Goal: Task Accomplishment & Management: Manage account settings

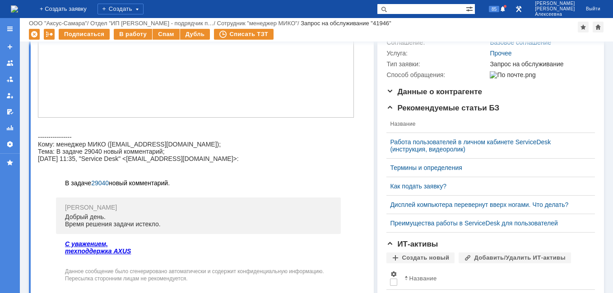
scroll to position [18, 0]
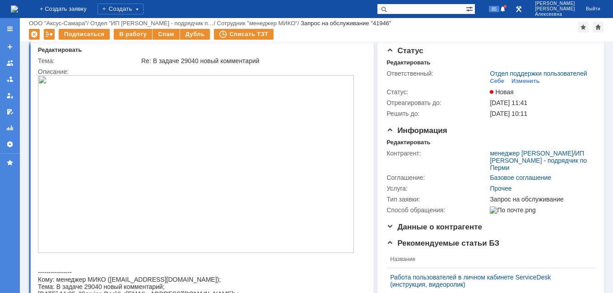
click at [196, 180] on img at bounding box center [196, 164] width 316 height 178
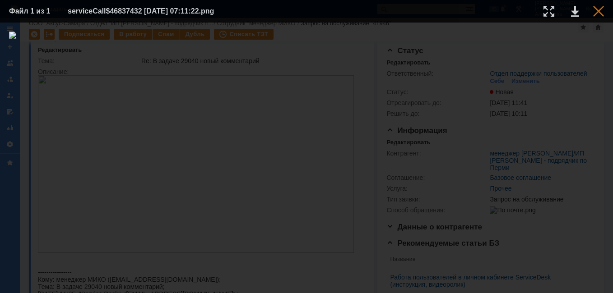
click at [597, 12] on div at bounding box center [598, 11] width 11 height 11
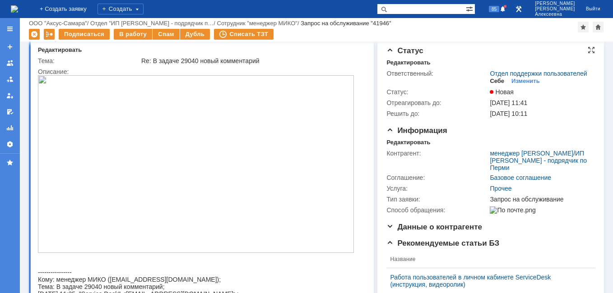
click at [493, 85] on div "Себе" at bounding box center [496, 81] width 14 height 7
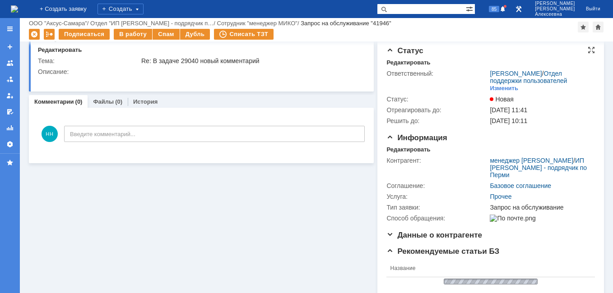
scroll to position [0, 0]
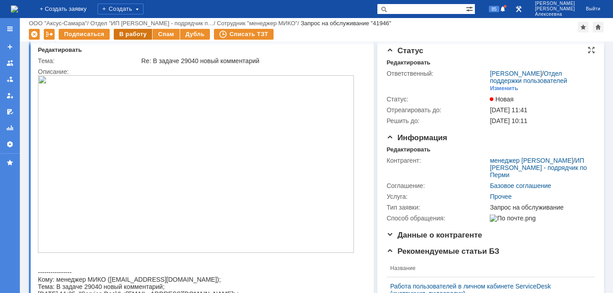
click at [134, 33] on div "В работу" at bounding box center [133, 34] width 38 height 11
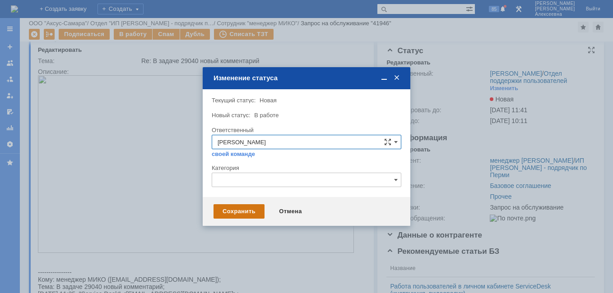
click at [233, 212] on div "Сохранить" at bounding box center [238, 211] width 51 height 14
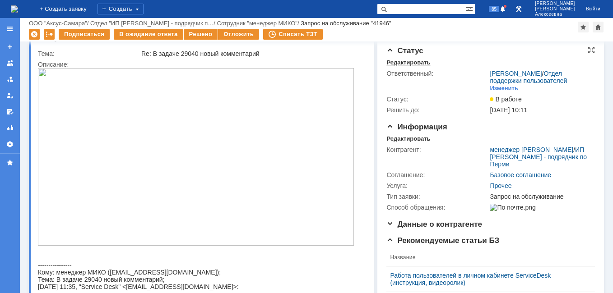
click at [399, 63] on div "Редактировать" at bounding box center [408, 62] width 44 height 7
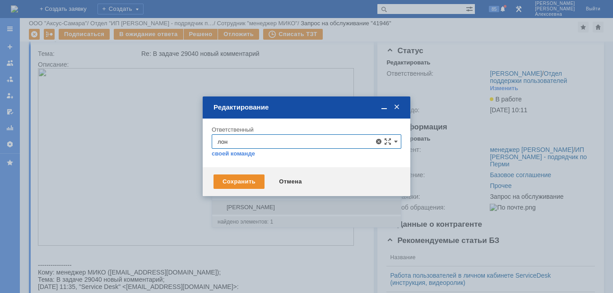
click at [265, 206] on span "[PERSON_NAME]" at bounding box center [306, 207] width 178 height 7
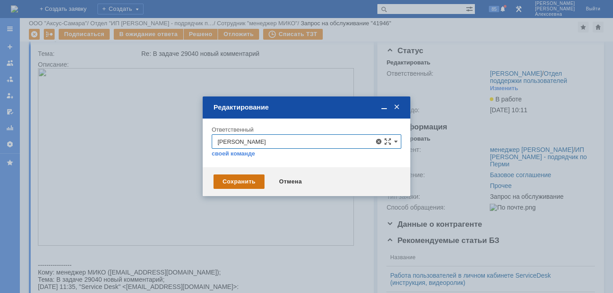
type input "[PERSON_NAME]"
click at [228, 181] on div "Сохранить" at bounding box center [238, 182] width 51 height 14
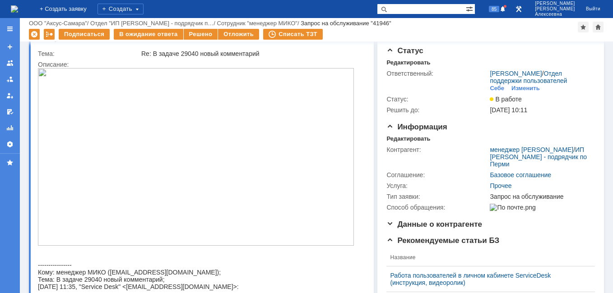
click at [203, 158] on img at bounding box center [196, 157] width 316 height 178
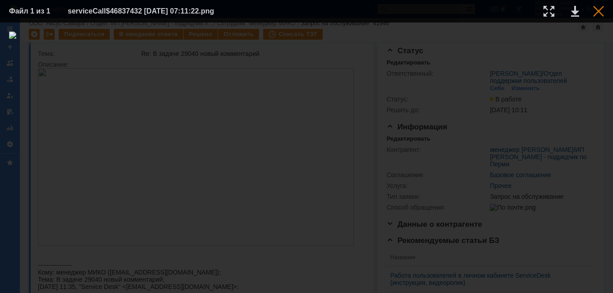
click at [599, 10] on div at bounding box center [598, 11] width 11 height 11
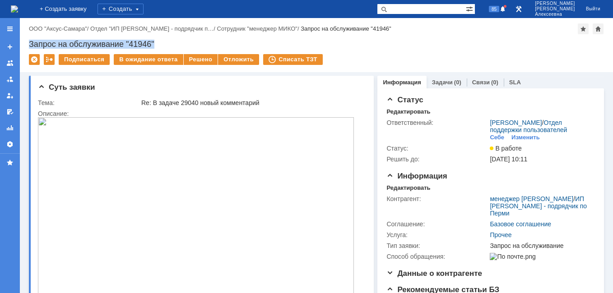
drag, startPoint x: 170, startPoint y: 43, endPoint x: 30, endPoint y: 46, distance: 139.4
click at [30, 46] on div "Запрос на обслуживание "41946"" at bounding box center [316, 44] width 575 height 9
copy div "Запрос на обслуживание "41946""
click at [433, 10] on input "text" at bounding box center [421, 9] width 89 height 11
type input "29040"
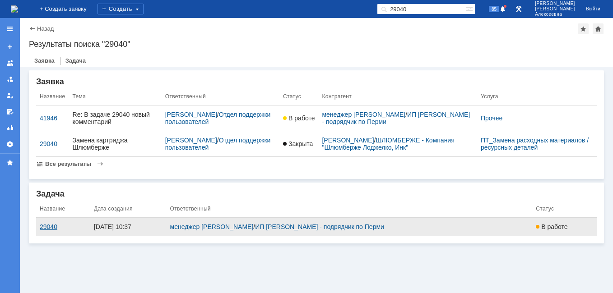
click at [45, 226] on div "29040" at bounding box center [63, 226] width 47 height 7
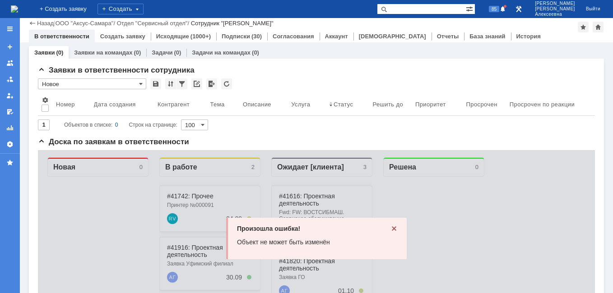
scroll to position [90, 0]
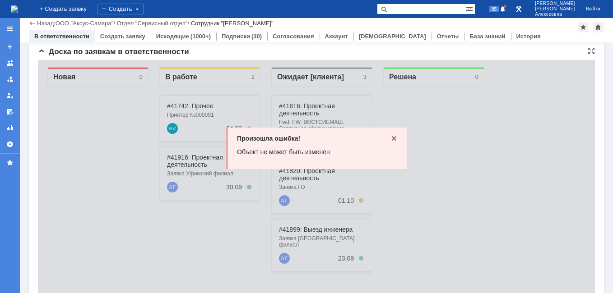
click at [394, 139] on icon at bounding box center [393, 138] width 7 height 7
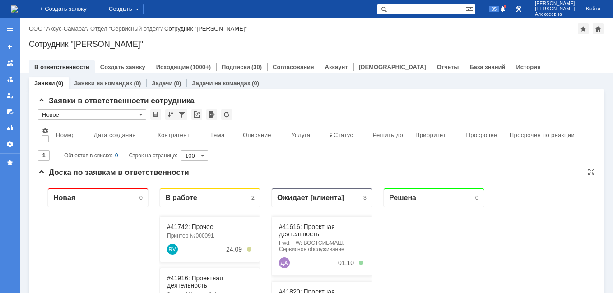
scroll to position [135, 0]
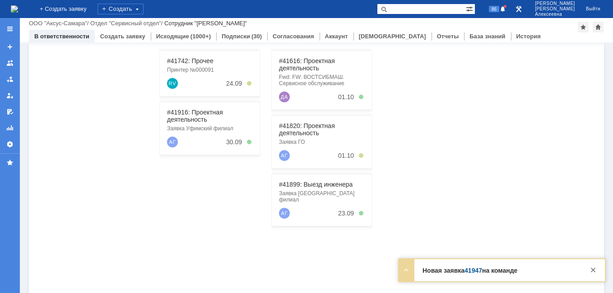
click at [476, 269] on link "41947" at bounding box center [473, 270] width 18 height 7
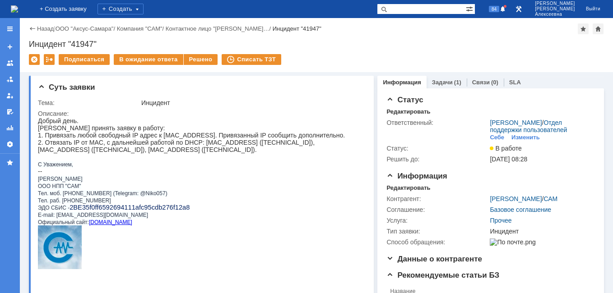
click at [18, 8] on img at bounding box center [14, 8] width 7 height 7
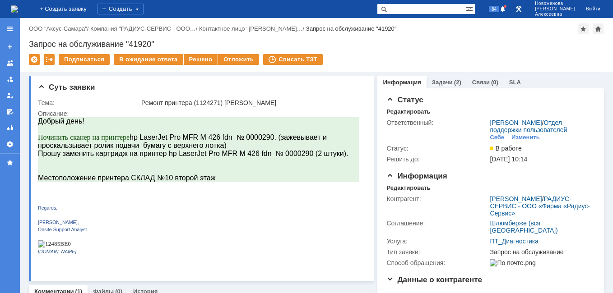
click at [440, 80] on link "Задачи" at bounding box center [442, 82] width 21 height 7
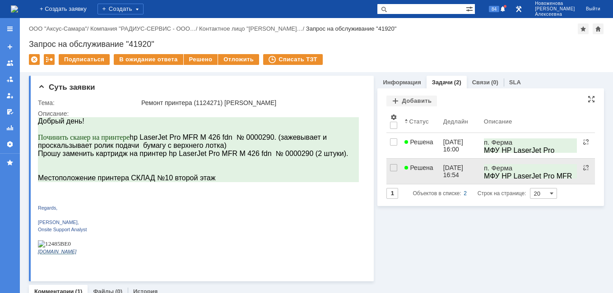
click at [420, 175] on link "Решена" at bounding box center [420, 171] width 38 height 25
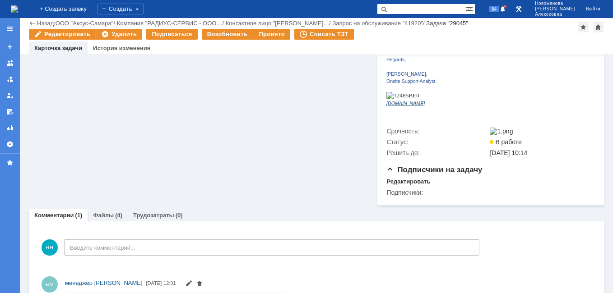
scroll to position [268, 0]
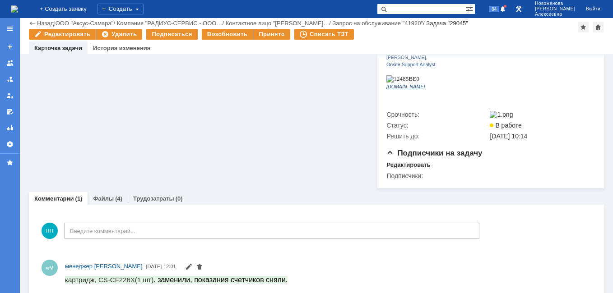
click at [41, 24] on link "Назад" at bounding box center [45, 23] width 17 height 7
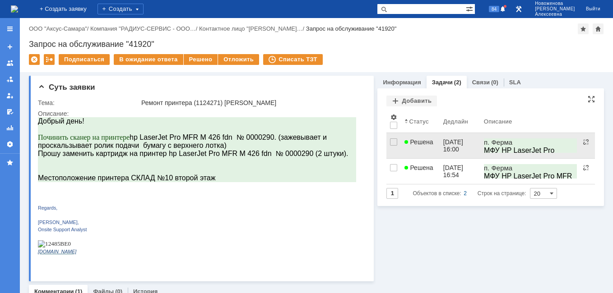
click at [424, 146] on link "Решена" at bounding box center [420, 145] width 38 height 25
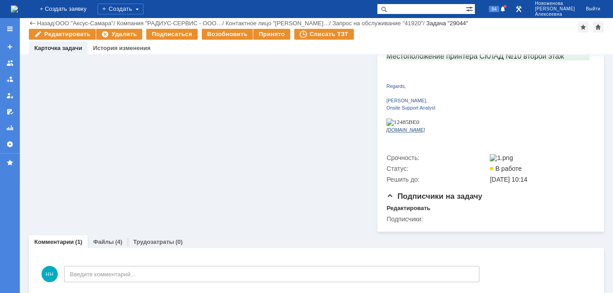
scroll to position [268, 0]
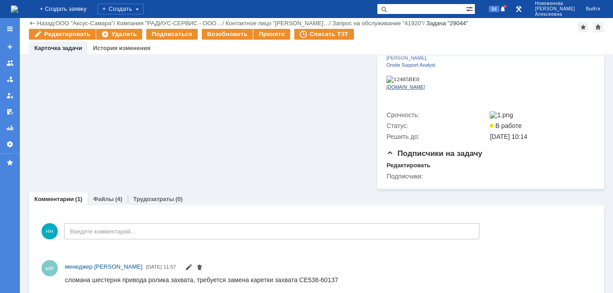
click at [101, 196] on link "Файлы" at bounding box center [103, 199] width 21 height 7
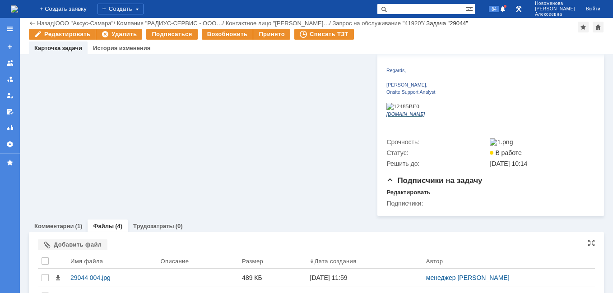
scroll to position [268, 0]
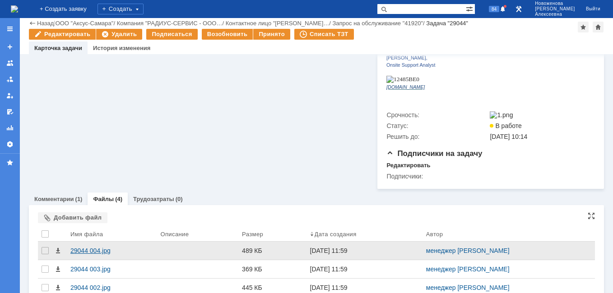
click at [95, 247] on div "29044 004.jpg" at bounding box center [111, 250] width 83 height 7
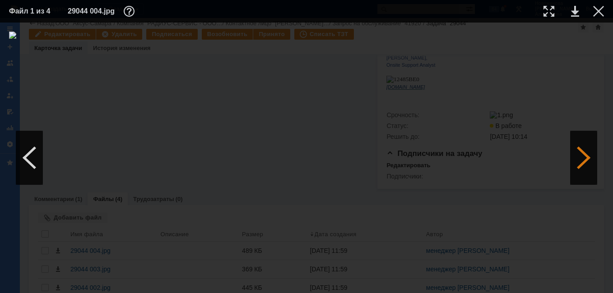
click at [584, 157] on div at bounding box center [583, 158] width 27 height 54
click at [584, 158] on div at bounding box center [583, 158] width 27 height 54
click at [596, 9] on div at bounding box center [598, 11] width 11 height 11
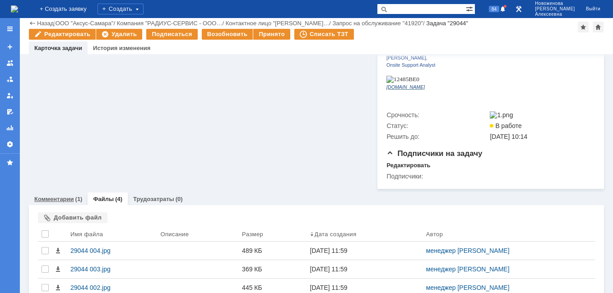
click at [52, 196] on link "Комментарии" at bounding box center [54, 199] width 40 height 7
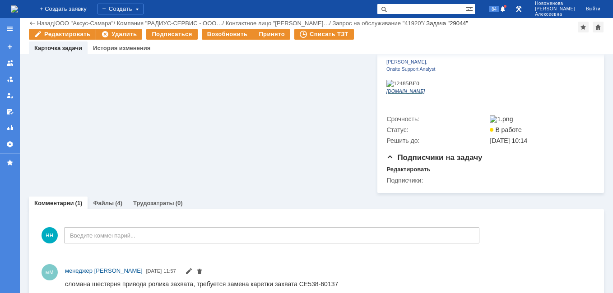
scroll to position [268, 0]
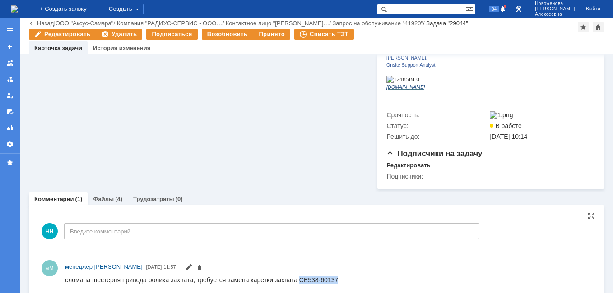
drag, startPoint x: 338, startPoint y: 280, endPoint x: 298, endPoint y: 281, distance: 40.6
click at [298, 281] on html "сломана шестерня привода ролика захвата, требуется замена каретки захвата CE538…" at bounding box center [324, 280] width 519 height 8
drag, startPoint x: 298, startPoint y: 281, endPoint x: 304, endPoint y: 282, distance: 6.4
copy div "CE538-60137"
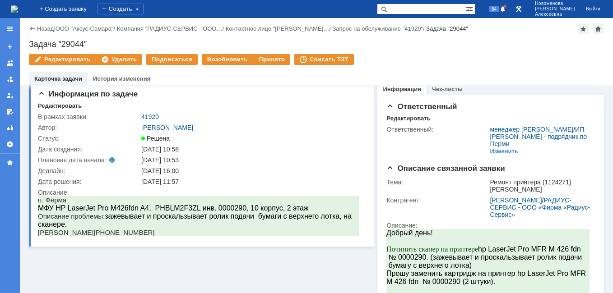
scroll to position [0, 0]
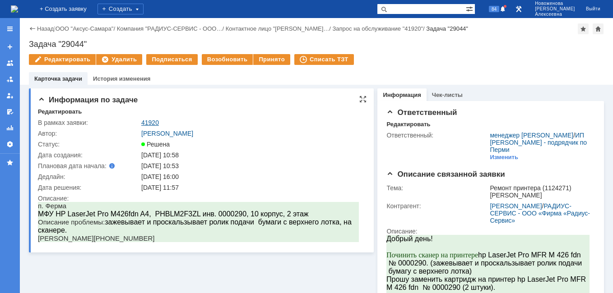
click at [145, 119] on link "41920" at bounding box center [150, 122] width 18 height 7
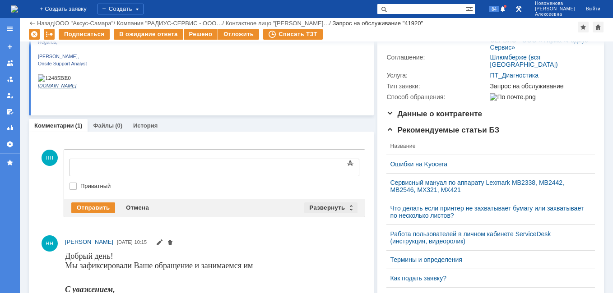
click at [346, 206] on div "Развернуть" at bounding box center [331, 208] width 54 height 11
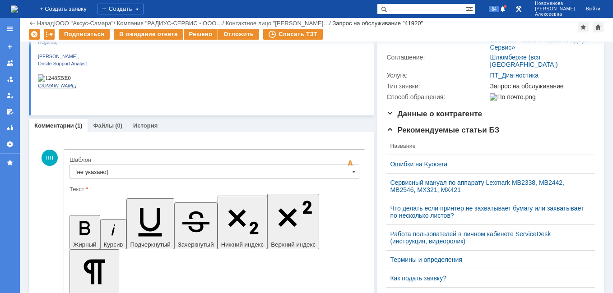
click at [341, 172] on input "[не указано]" at bounding box center [214, 172] width 290 height 14
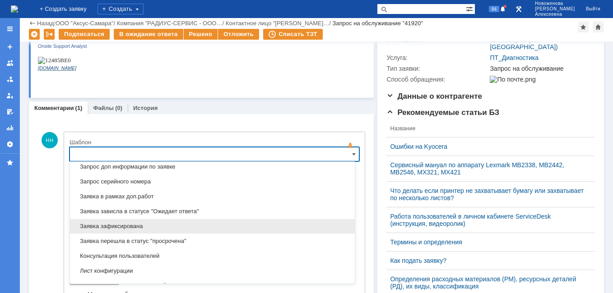
scroll to position [490, 0]
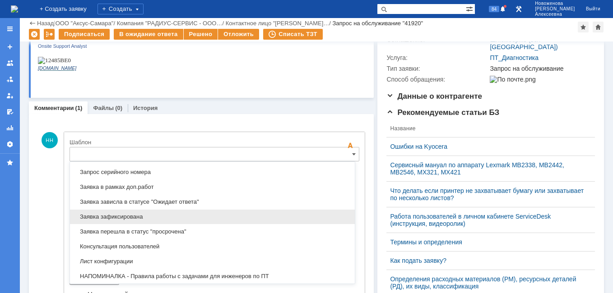
click at [146, 217] on span "Заявка зафиксирована" at bounding box center [212, 216] width 274 height 7
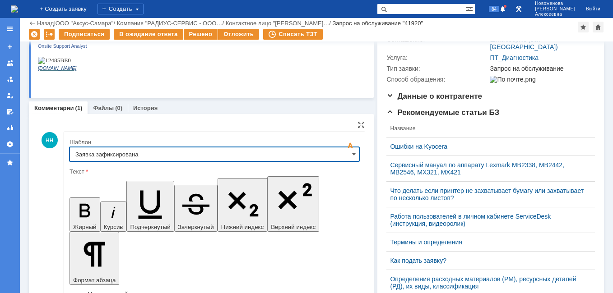
type input "Заявка зафиксирована"
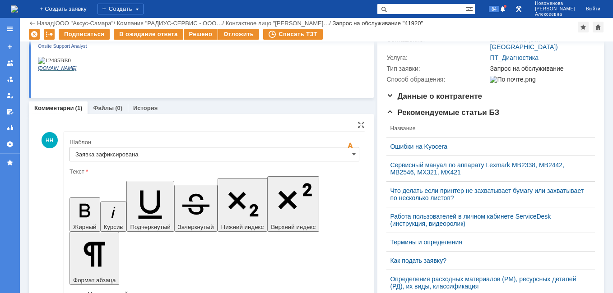
drag, startPoint x: 277, startPoint y: 2255, endPoint x: 85, endPoint y: 2249, distance: 191.3
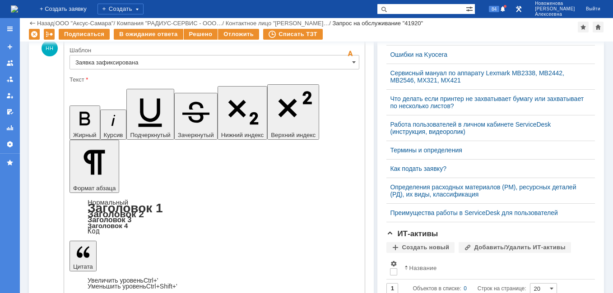
scroll to position [316, 0]
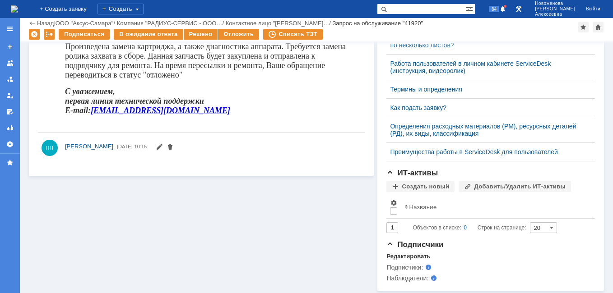
scroll to position [0, 0]
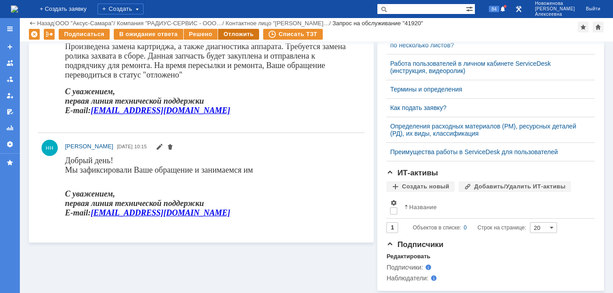
click at [229, 37] on div "Отложить" at bounding box center [238, 34] width 41 height 11
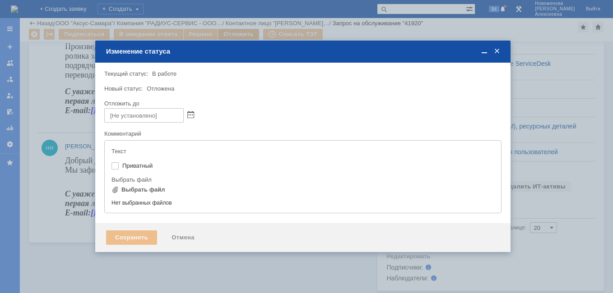
type input "[не указано]"
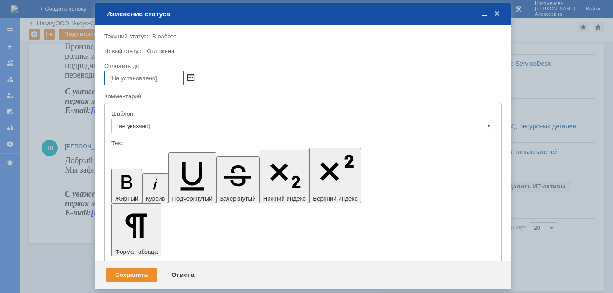
click at [191, 79] on span at bounding box center [190, 77] width 7 height 7
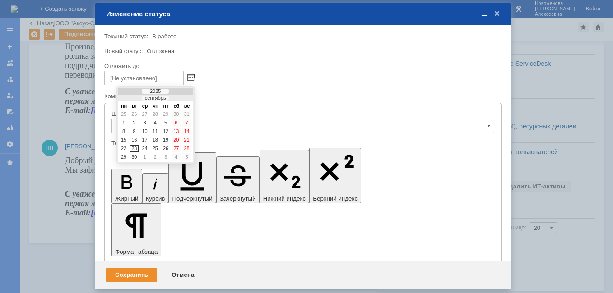
click at [180, 98] on div at bounding box center [181, 99] width 6 height 6
click at [166, 123] on div "10" at bounding box center [165, 123] width 9 height 8
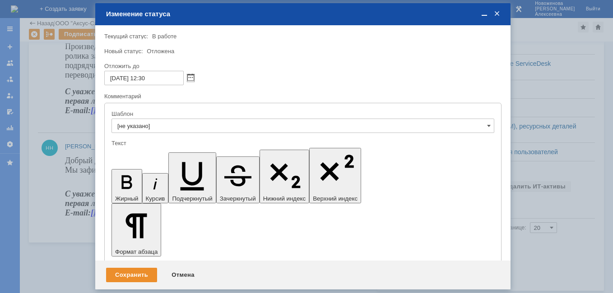
click at [147, 77] on input "[DATE] 12:30" at bounding box center [143, 78] width 79 height 14
type input "[DATE] 16:30"
click at [127, 276] on div "Сохранить" at bounding box center [131, 275] width 51 height 14
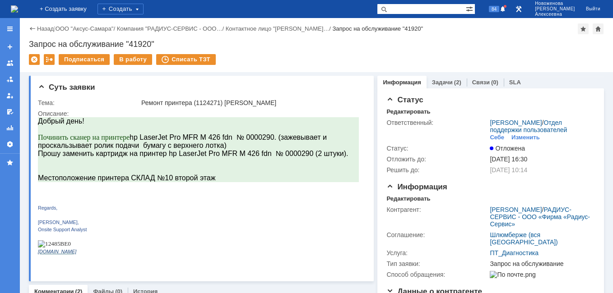
click at [18, 10] on img at bounding box center [14, 8] width 7 height 7
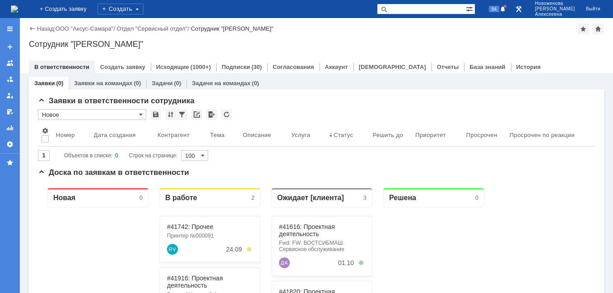
click at [424, 9] on input "text" at bounding box center [421, 9] width 89 height 11
